Goal: Transaction & Acquisition: Purchase product/service

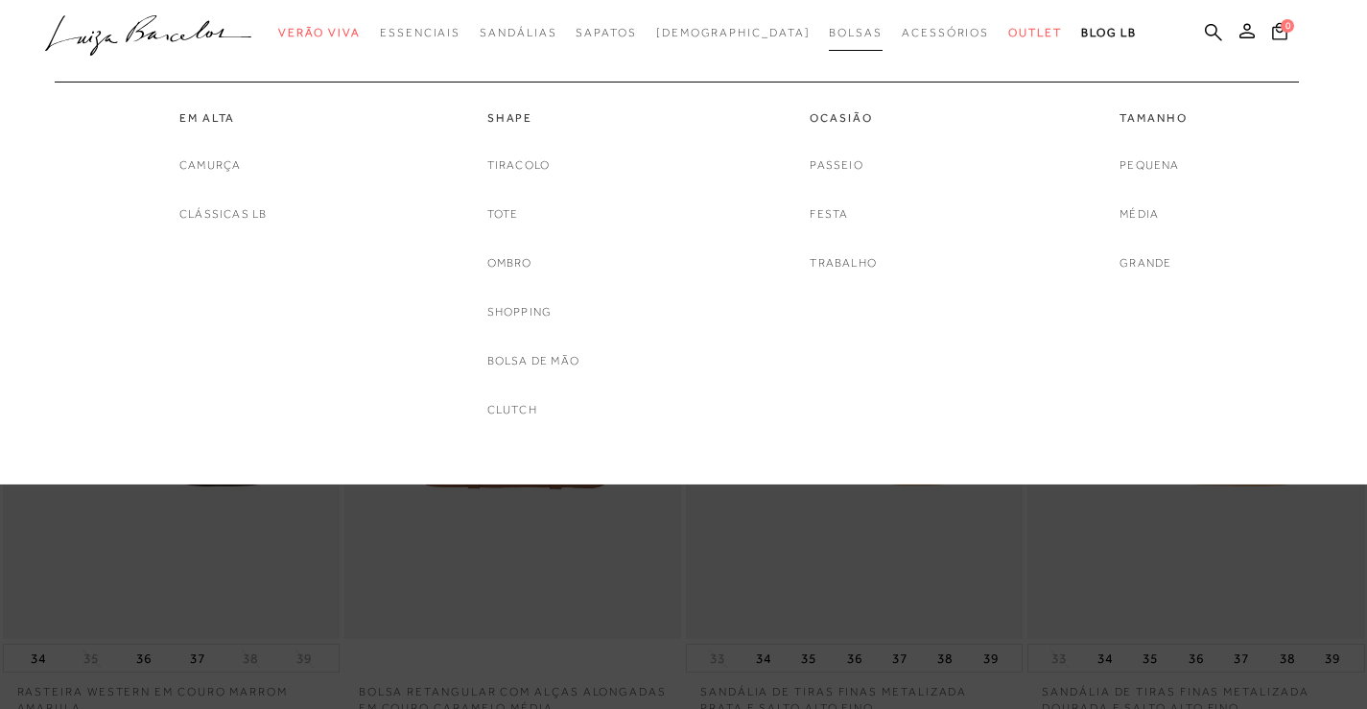
drag, startPoint x: 0, startPoint y: 0, endPoint x: 805, endPoint y: 30, distance: 805.3
click at [829, 30] on span "Bolsas" at bounding box center [856, 32] width 54 height 13
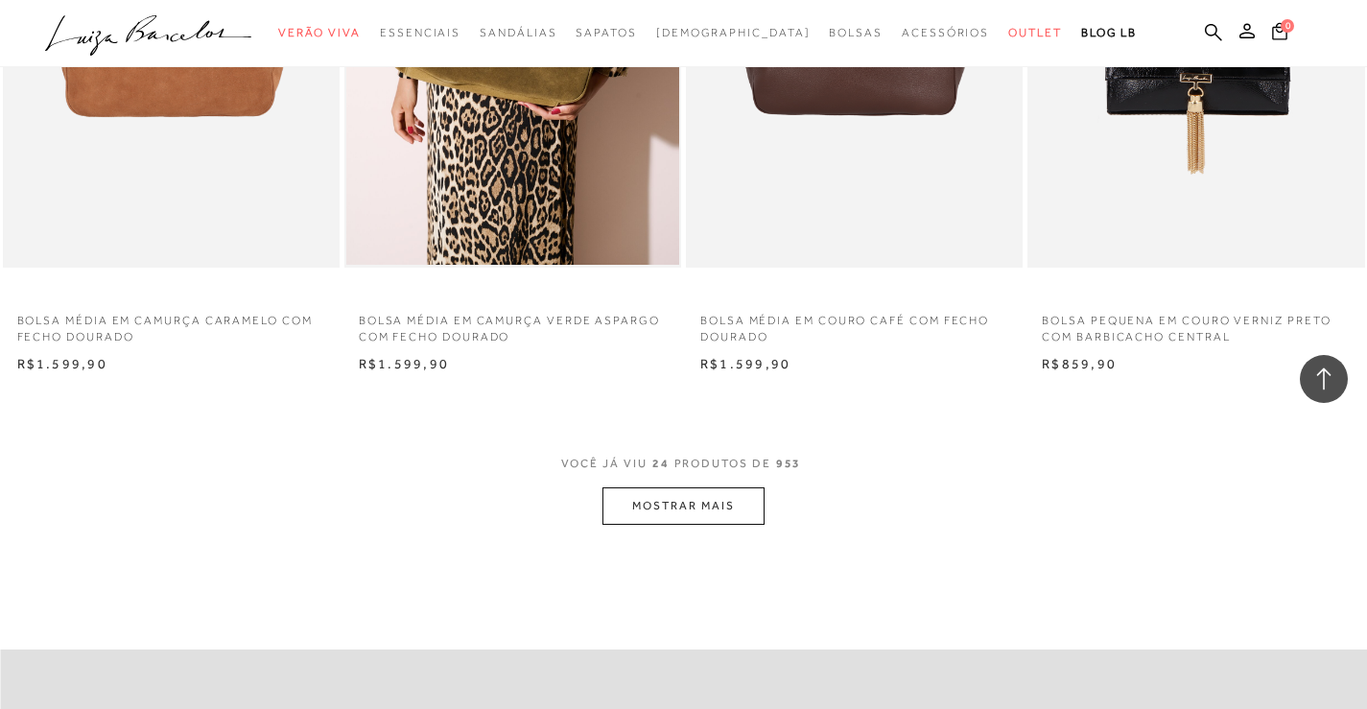
scroll to position [3549, 0]
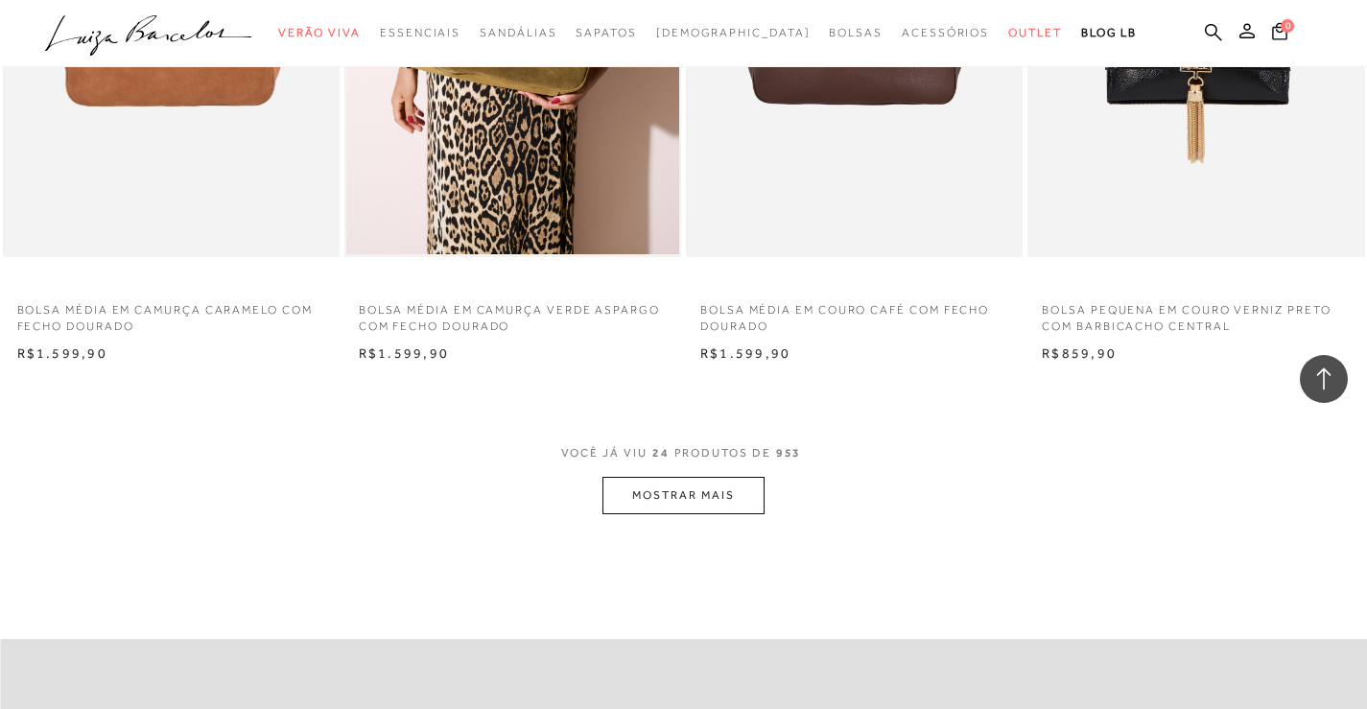
click at [658, 499] on button "MOSTRAR MAIS" at bounding box center [682, 495] width 161 height 37
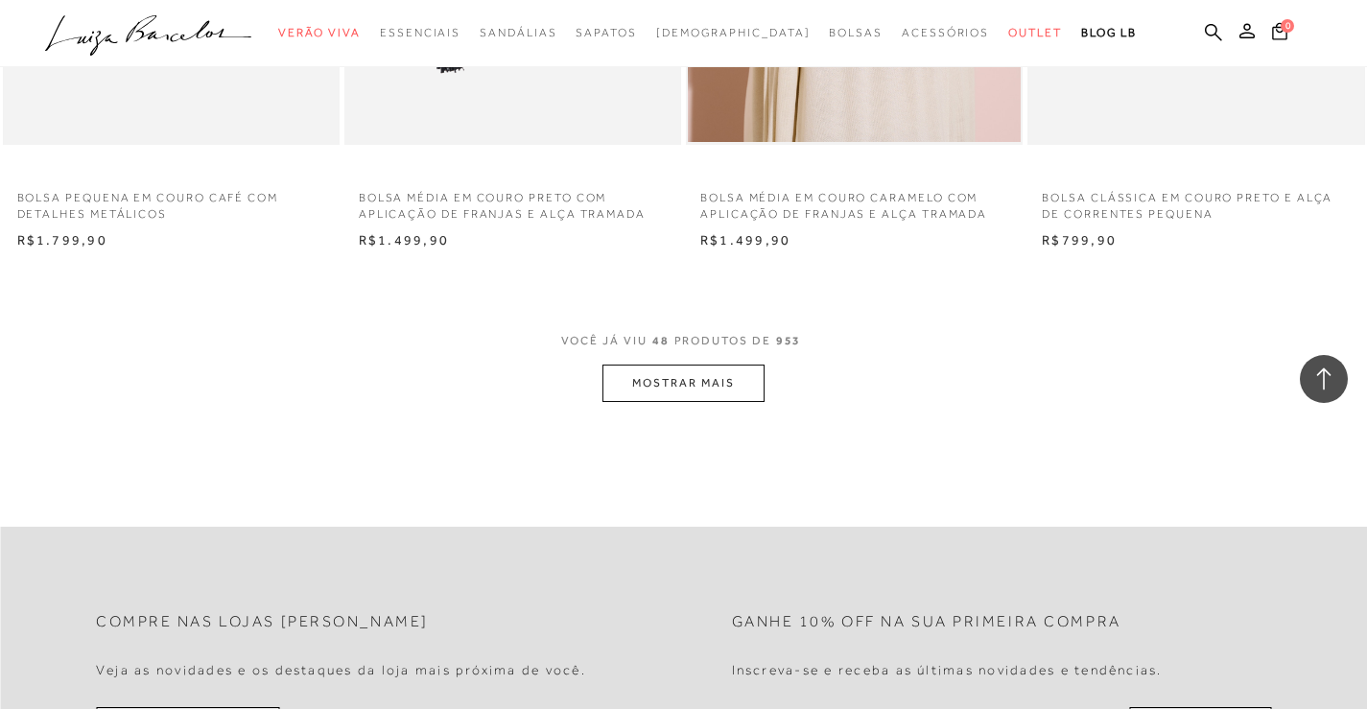
scroll to position [7482, 0]
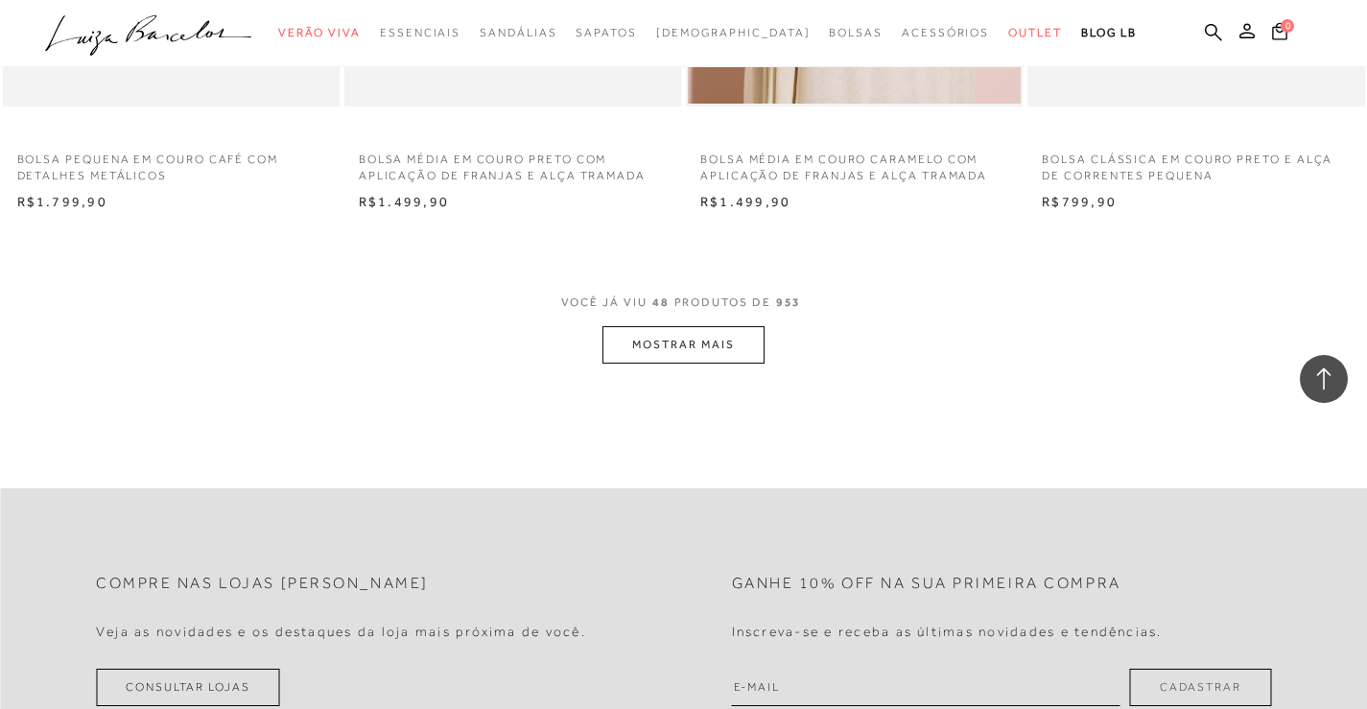
click at [670, 350] on button "MOSTRAR MAIS" at bounding box center [682, 344] width 161 height 37
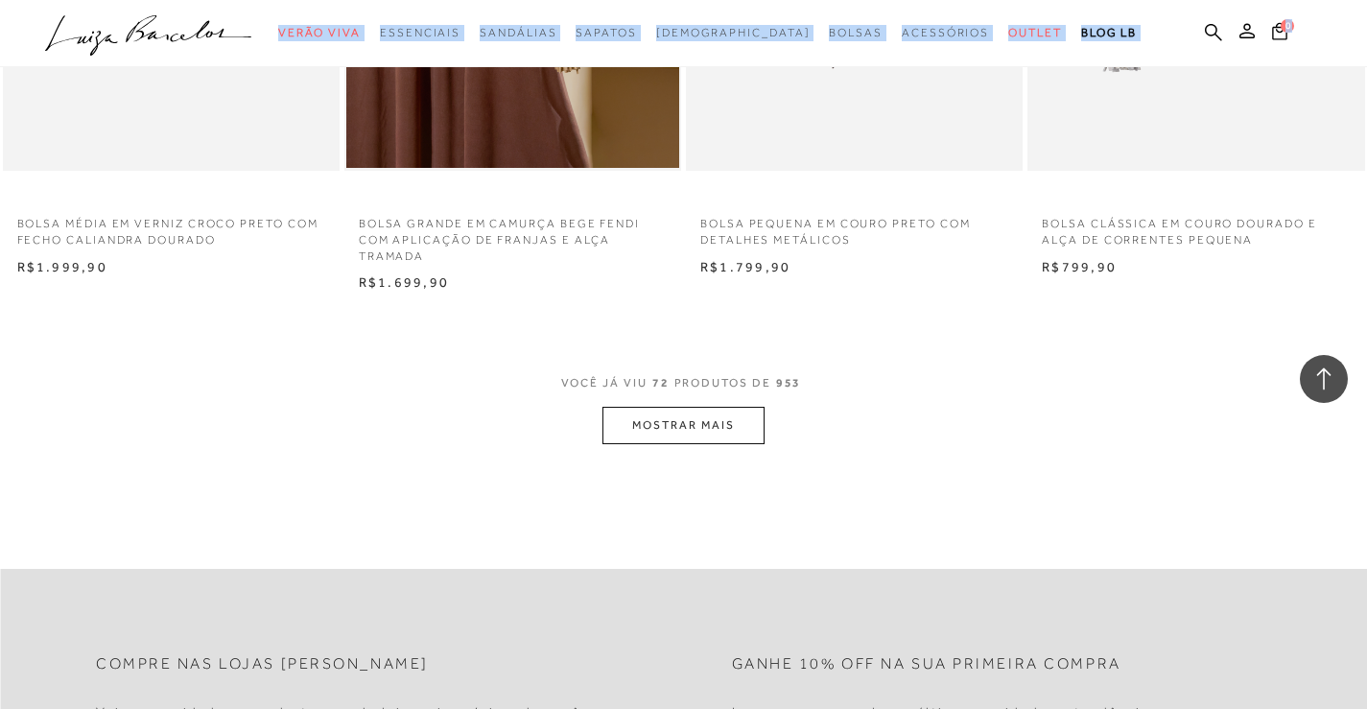
scroll to position [11222, 0]
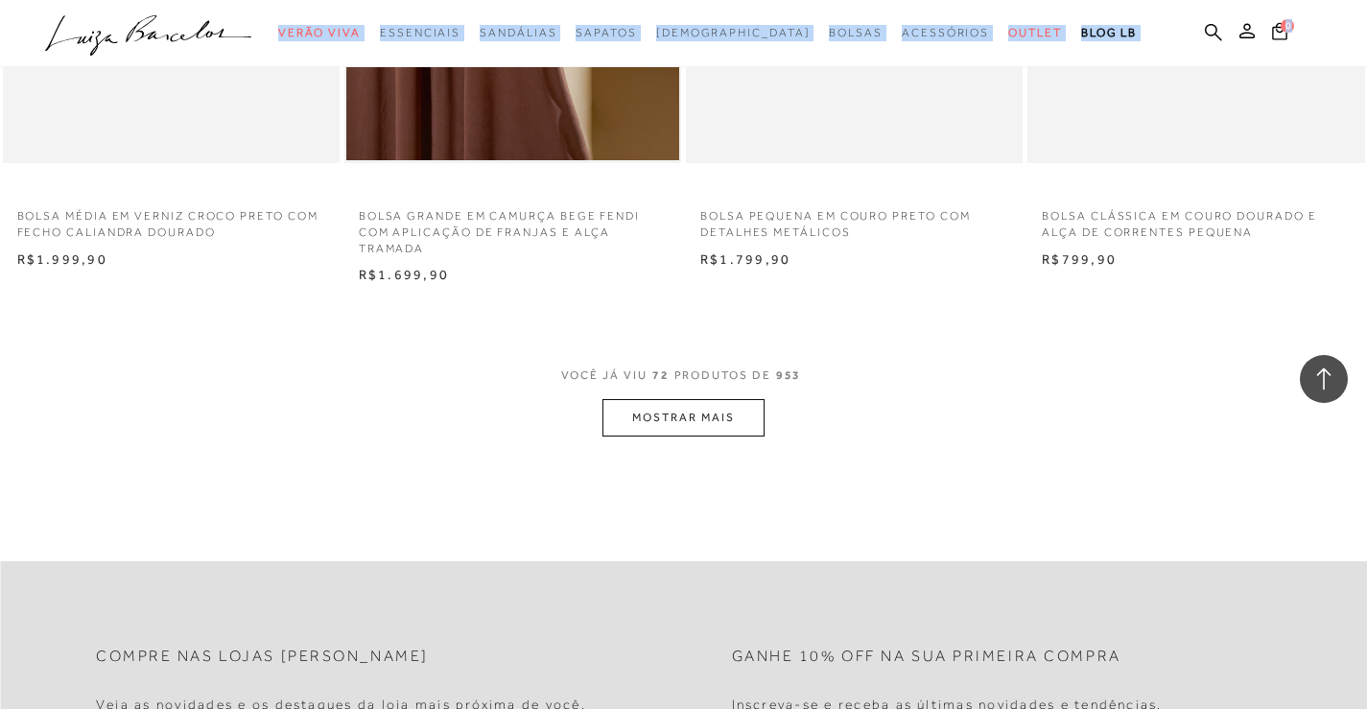
click at [639, 418] on button "MOSTRAR MAIS" at bounding box center [682, 417] width 161 height 37
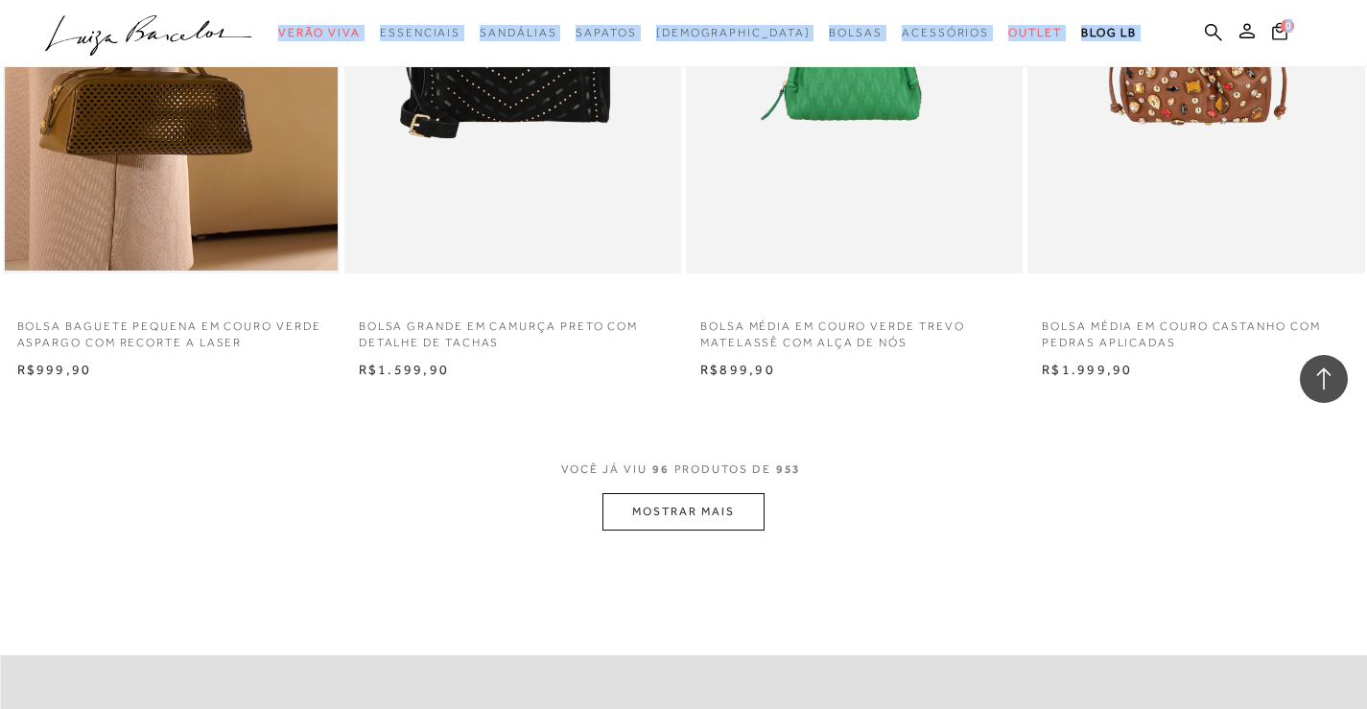
scroll to position [14867, 0]
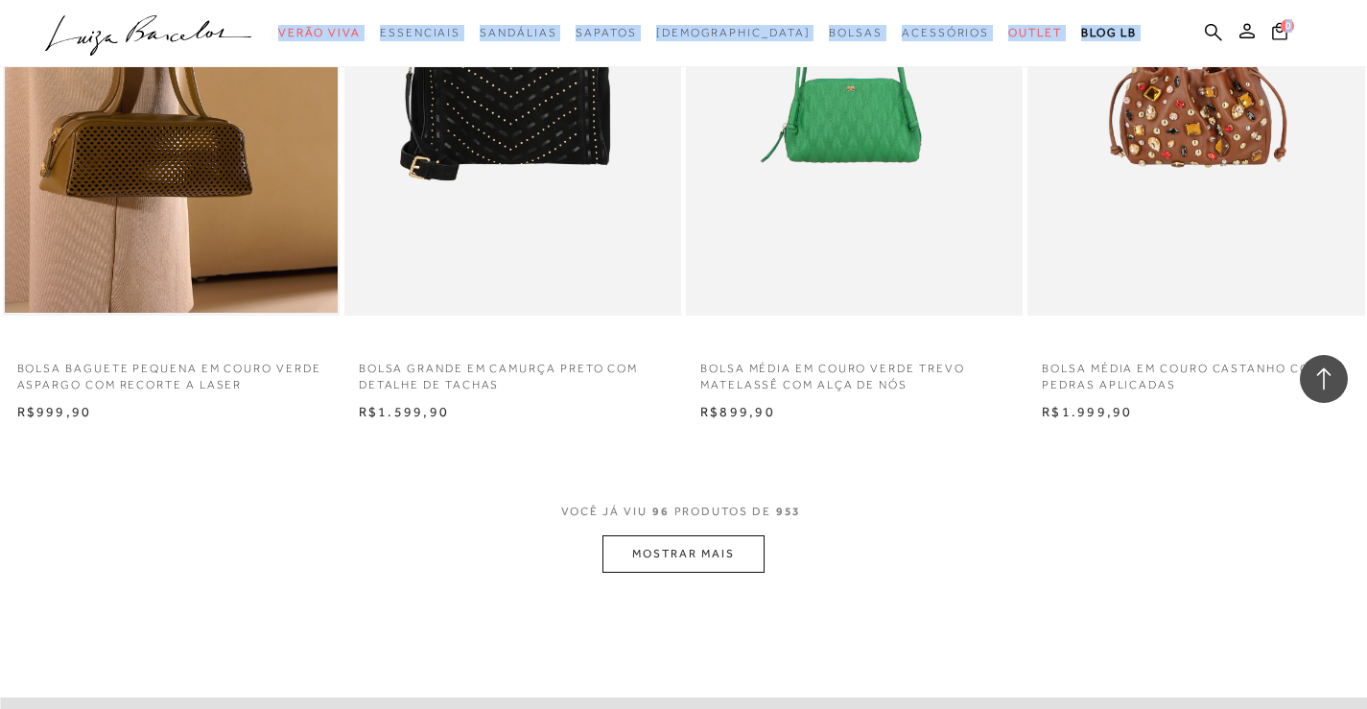
click at [696, 550] on button "MOSTRAR MAIS" at bounding box center [682, 553] width 161 height 37
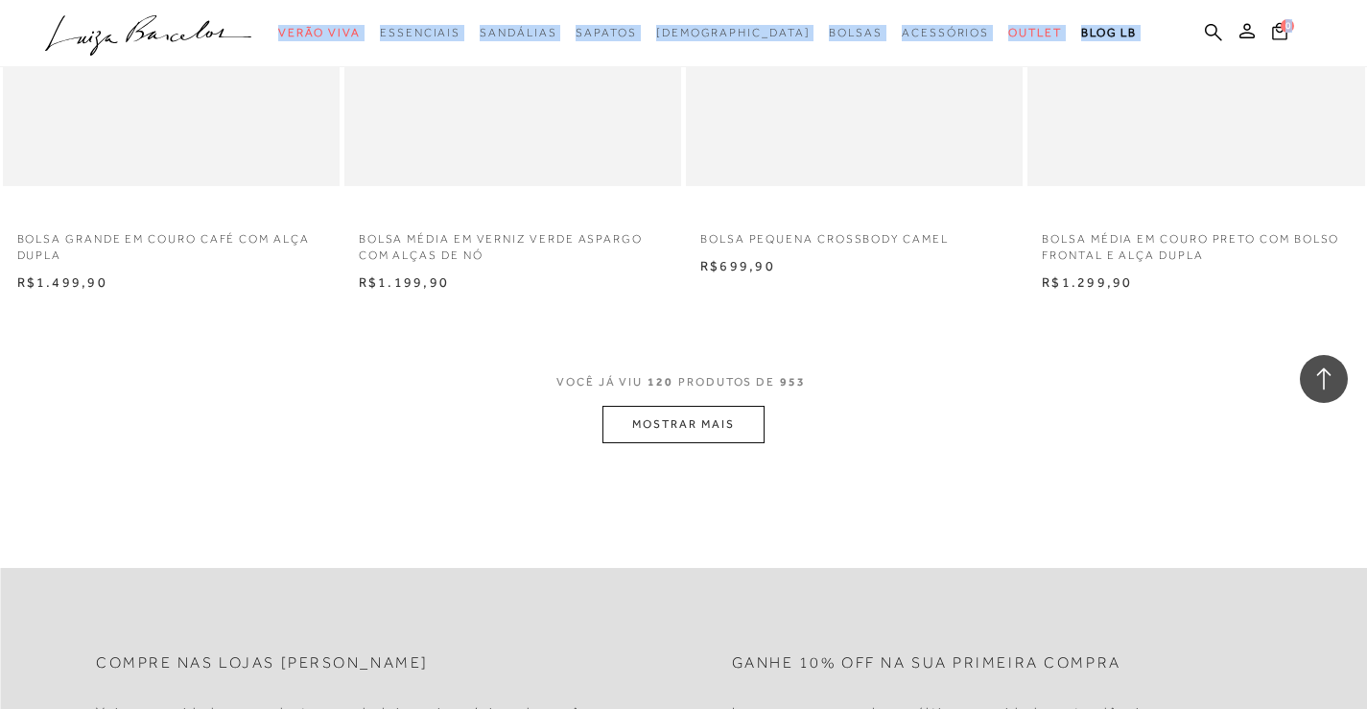
scroll to position [18800, 0]
click at [656, 412] on button "MOSTRAR MAIS" at bounding box center [682, 418] width 161 height 37
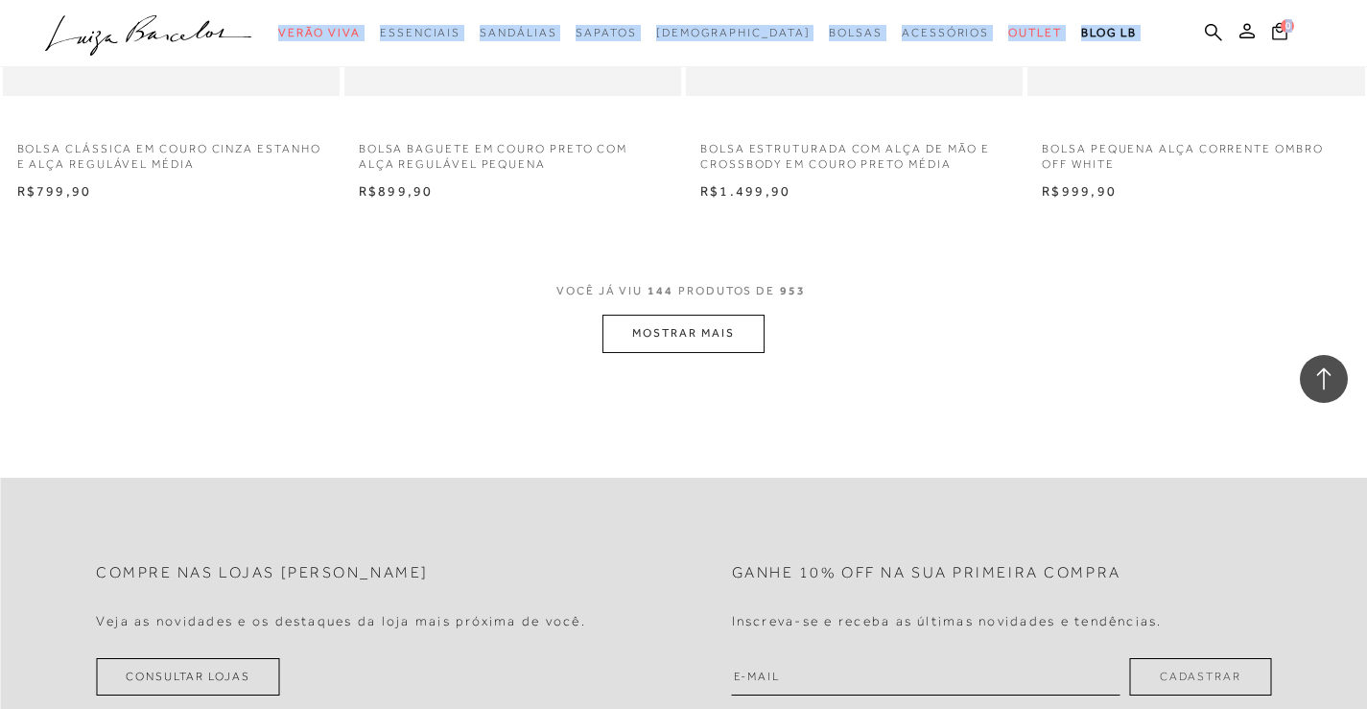
scroll to position [22732, 0]
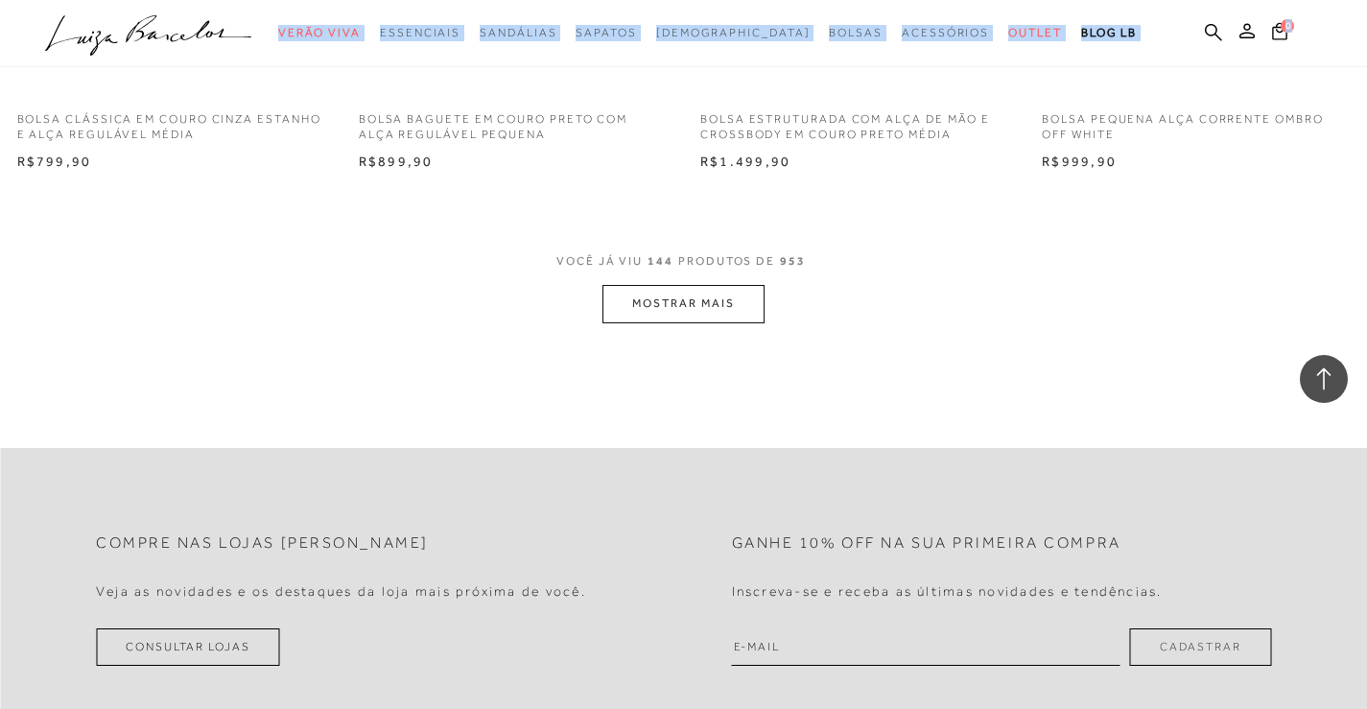
click at [687, 302] on button "MOSTRAR MAIS" at bounding box center [682, 303] width 161 height 37
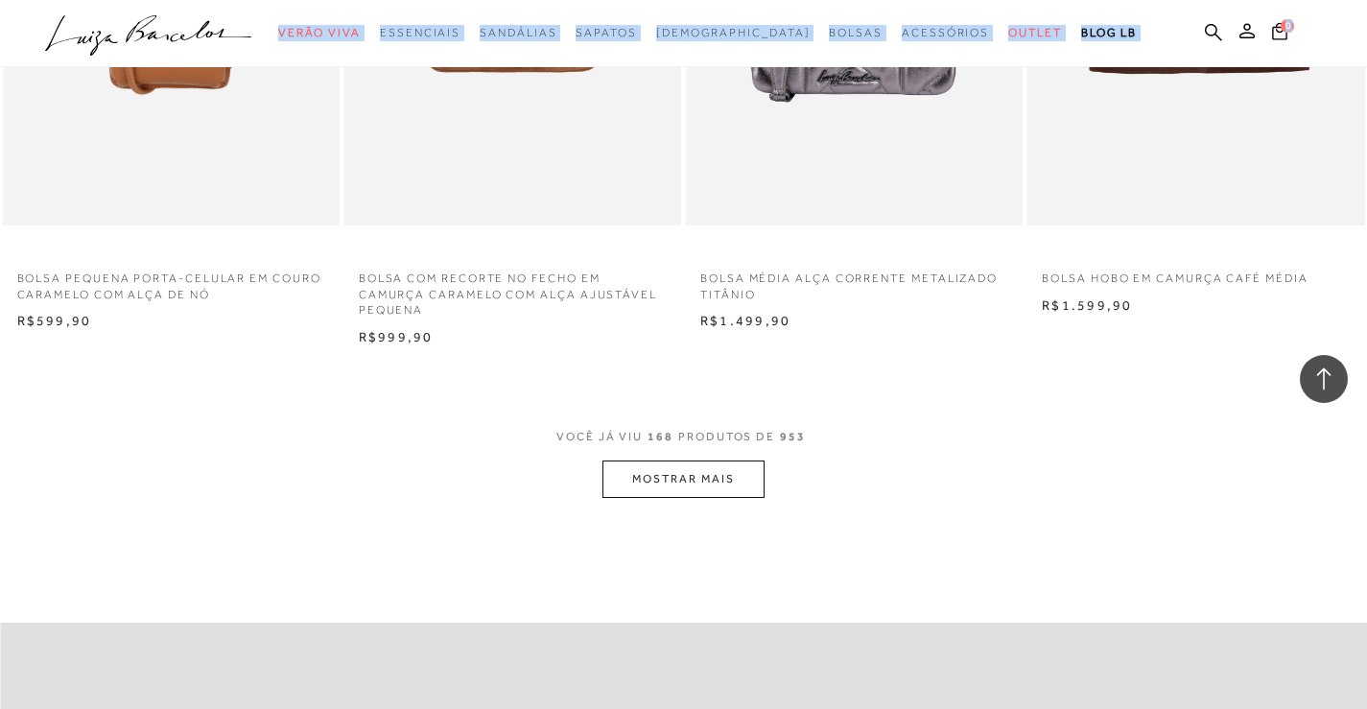
scroll to position [26473, 0]
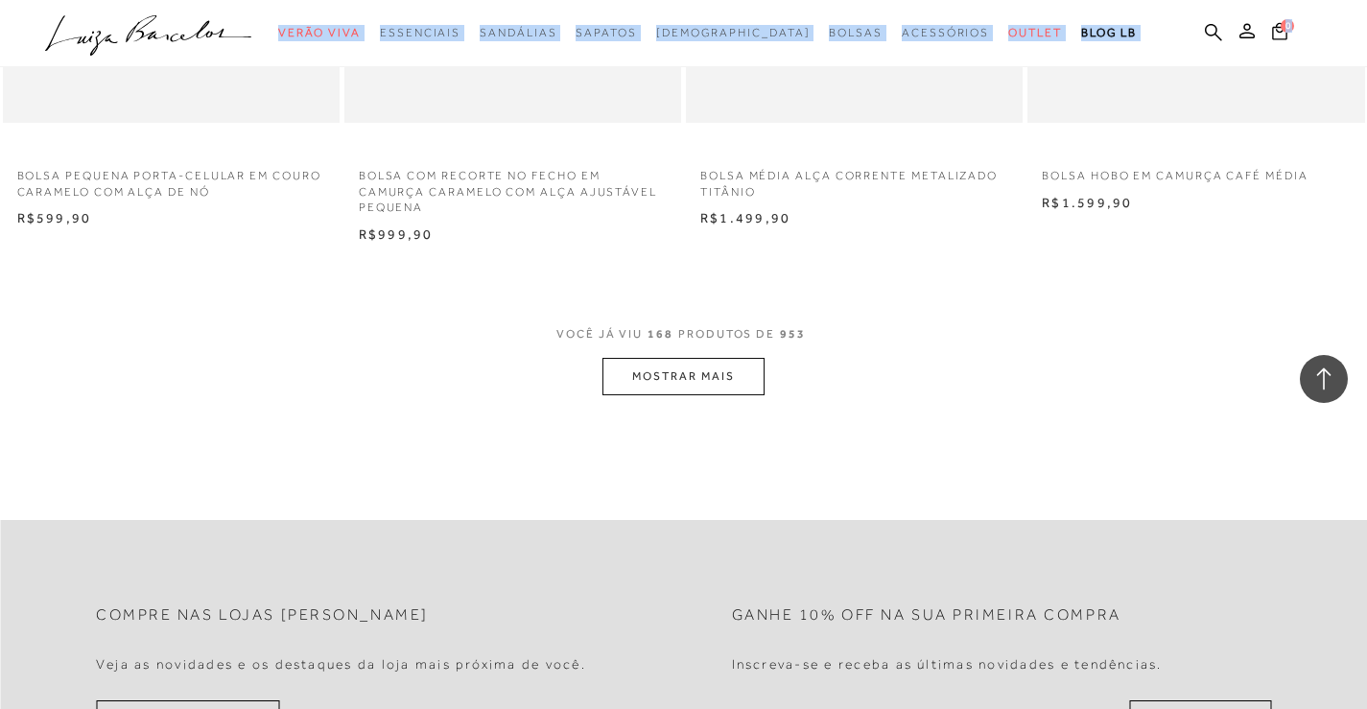
click at [668, 380] on button "MOSTRAR MAIS" at bounding box center [682, 376] width 161 height 37
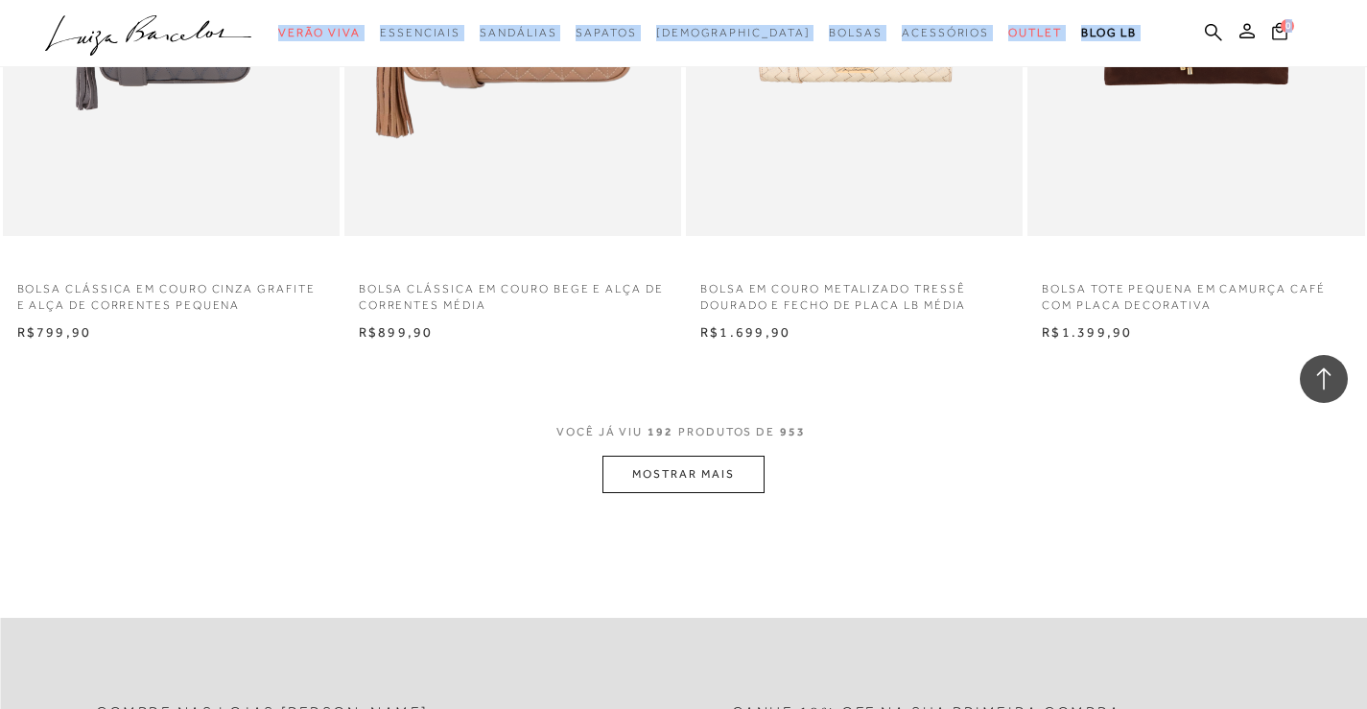
scroll to position [30214, 0]
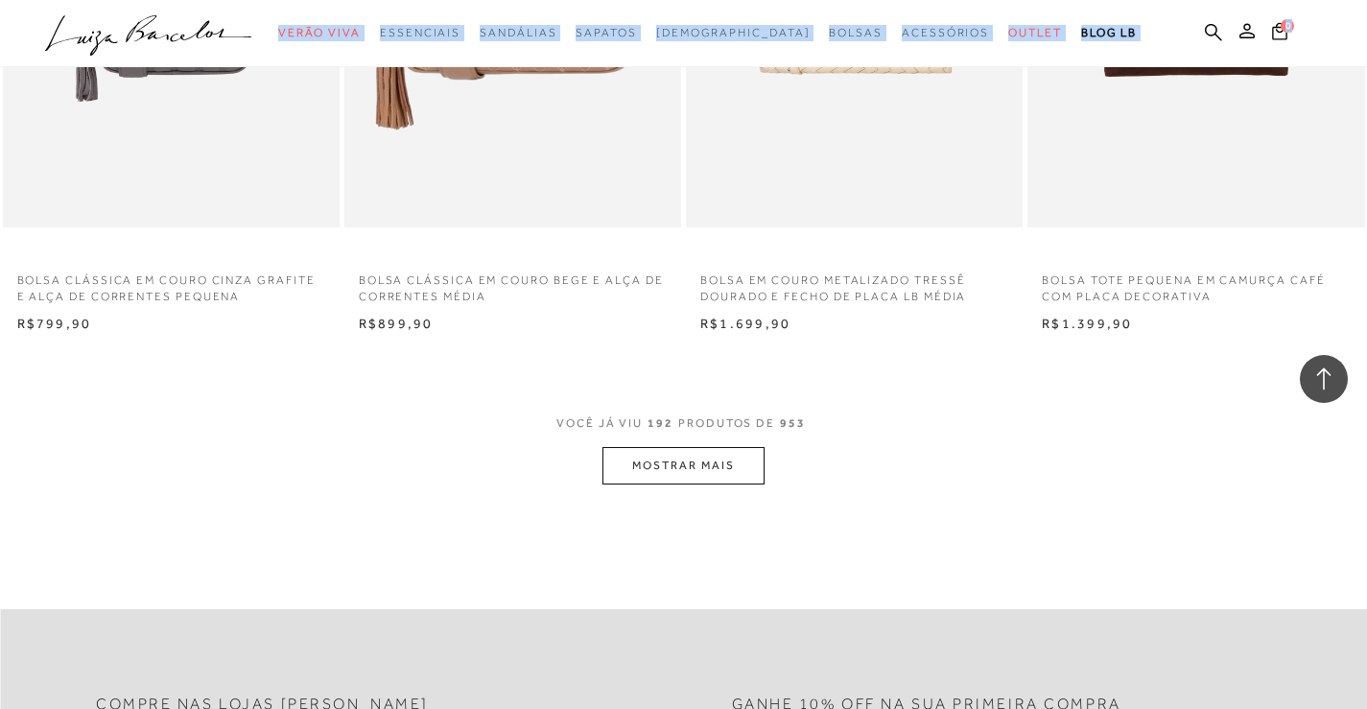
click at [706, 465] on button "MOSTRAR MAIS" at bounding box center [682, 465] width 161 height 37
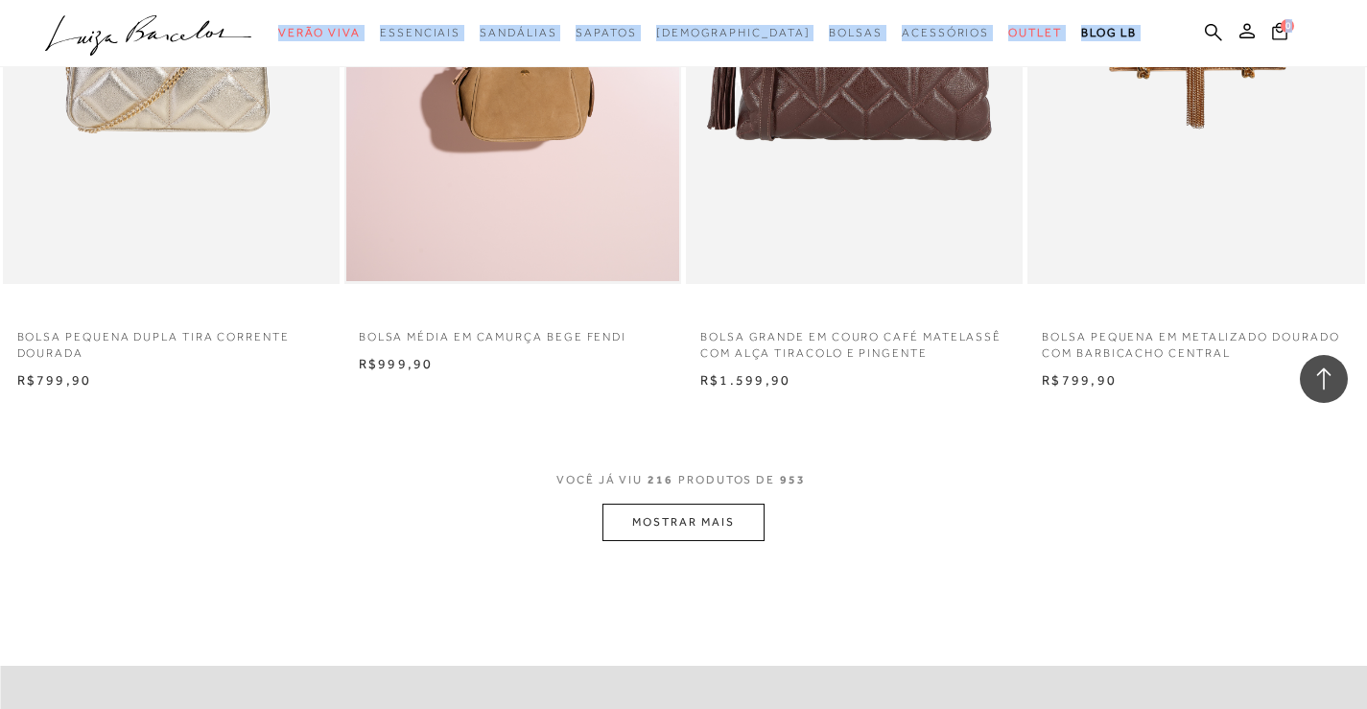
scroll to position [34146, 0]
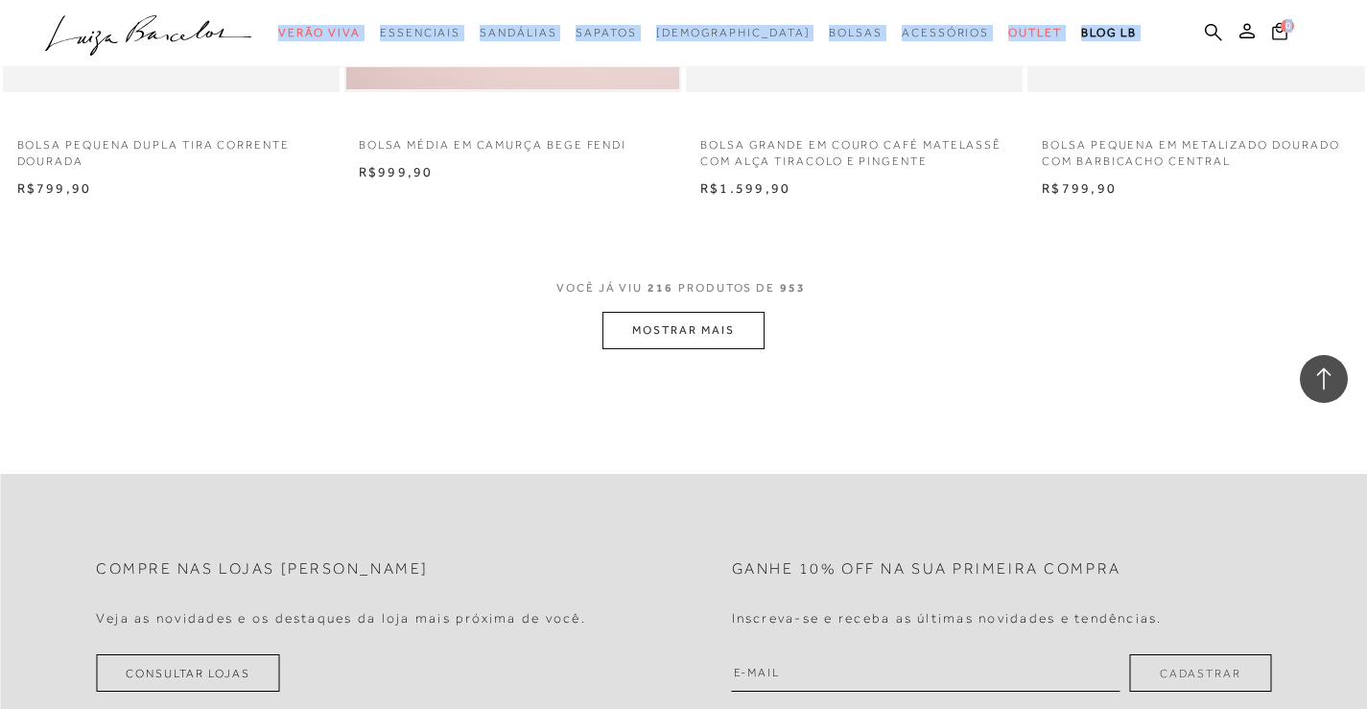
click at [659, 325] on button "MOSTRAR MAIS" at bounding box center [682, 330] width 161 height 37
